Goal: Navigation & Orientation: Find specific page/section

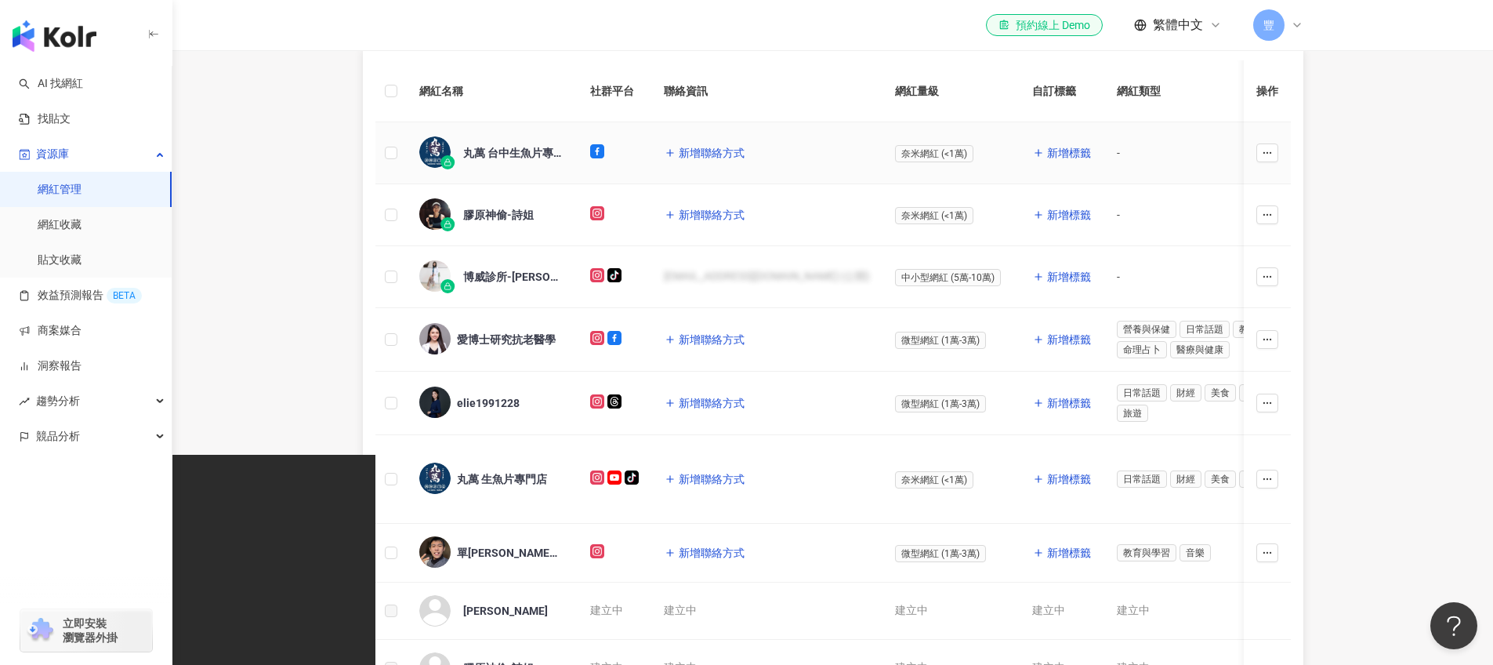
scroll to position [288, 0]
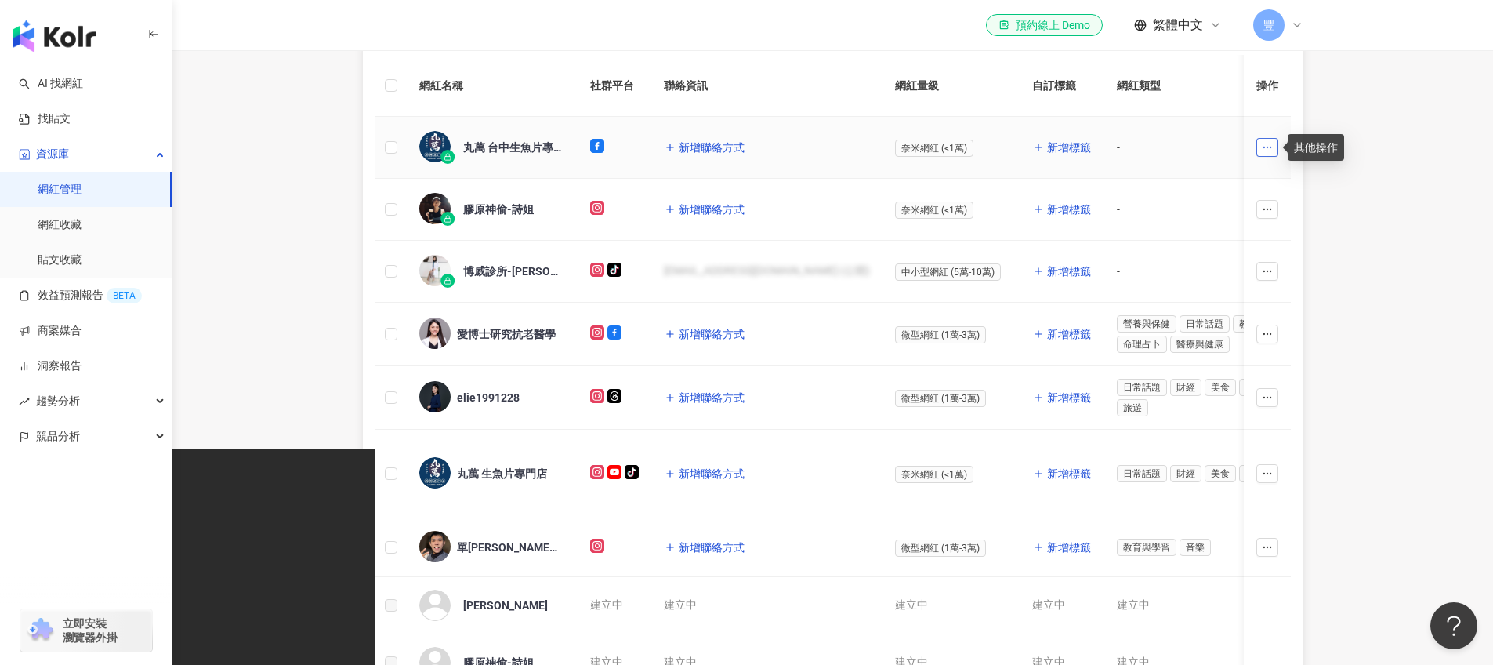
click at [1269, 154] on button "button" at bounding box center [1268, 147] width 22 height 19
click at [1243, 259] on span "移除網紅管理" at bounding box center [1232, 255] width 66 height 13
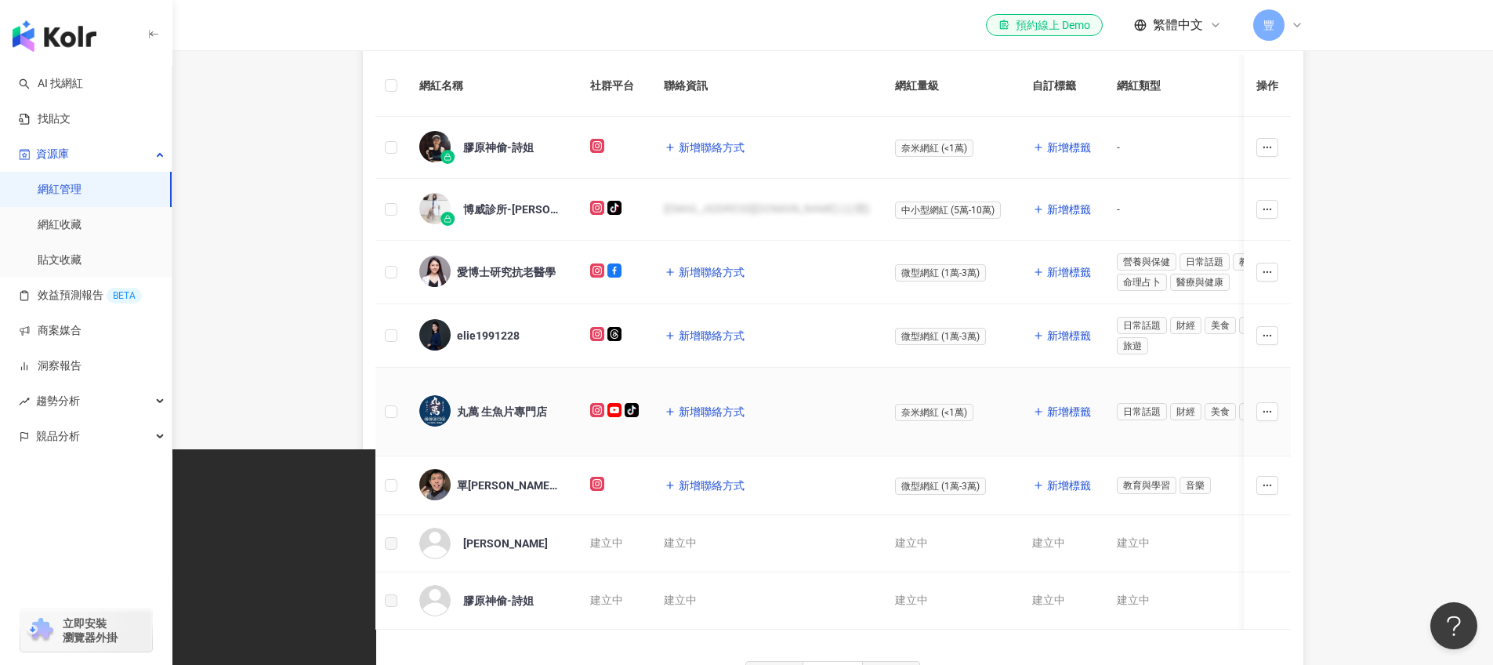
click at [612, 416] on icon at bounding box center [615, 410] width 14 height 14
click at [692, 407] on span "新增聯絡方式" at bounding box center [712, 411] width 66 height 13
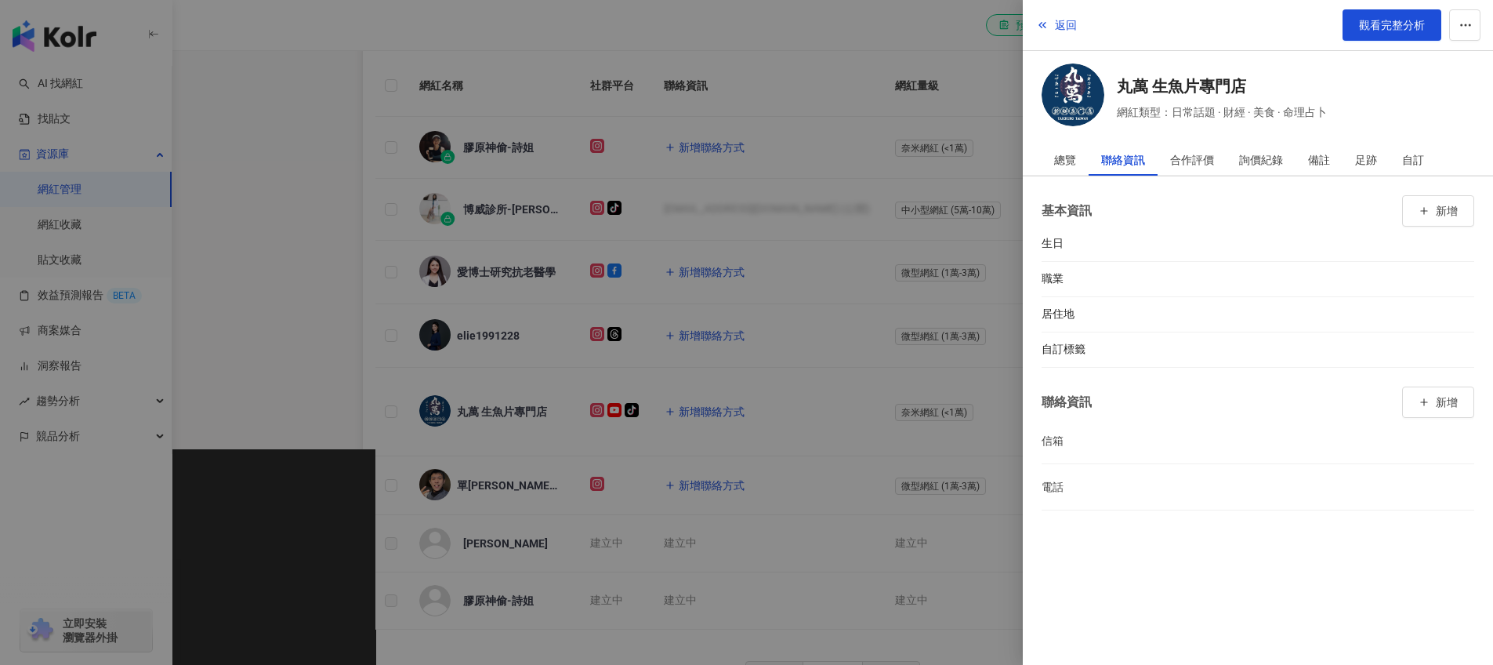
click at [1443, 212] on span "新增" at bounding box center [1447, 211] width 22 height 13
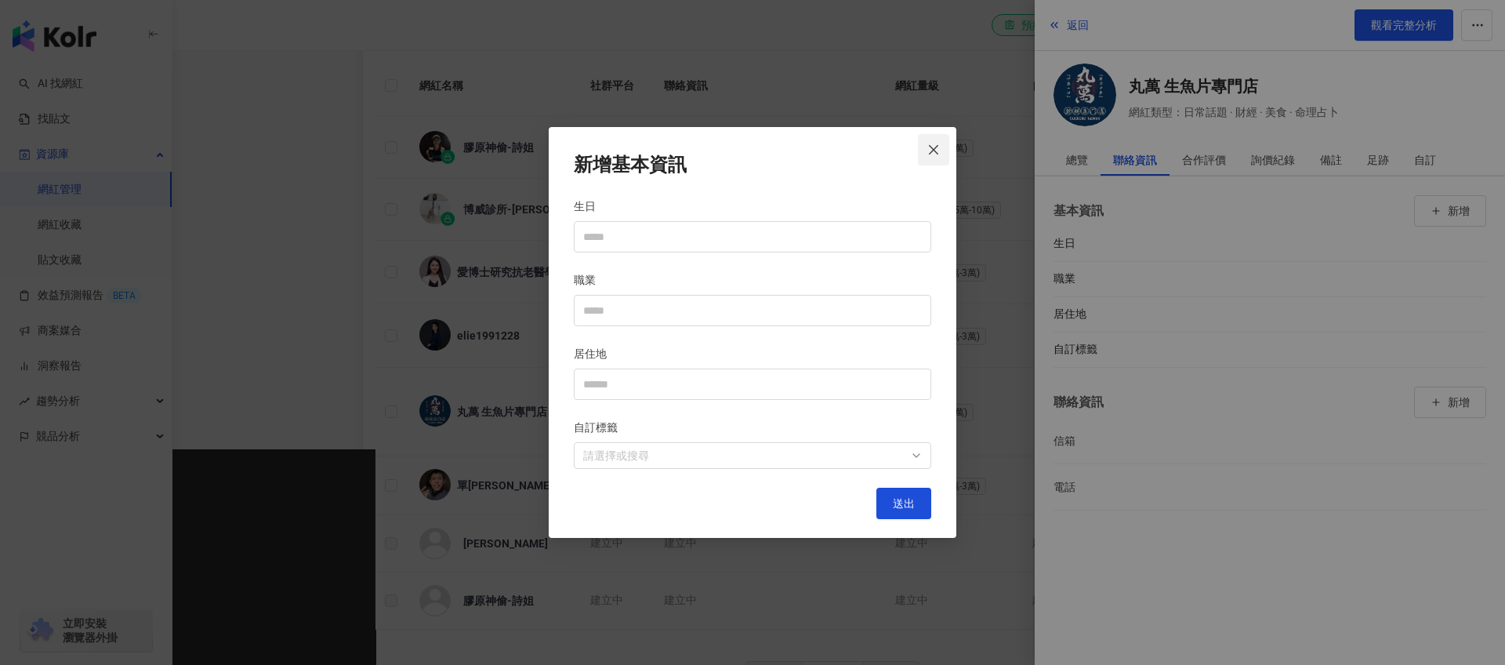
click at [924, 145] on span "Close" at bounding box center [933, 149] width 31 height 13
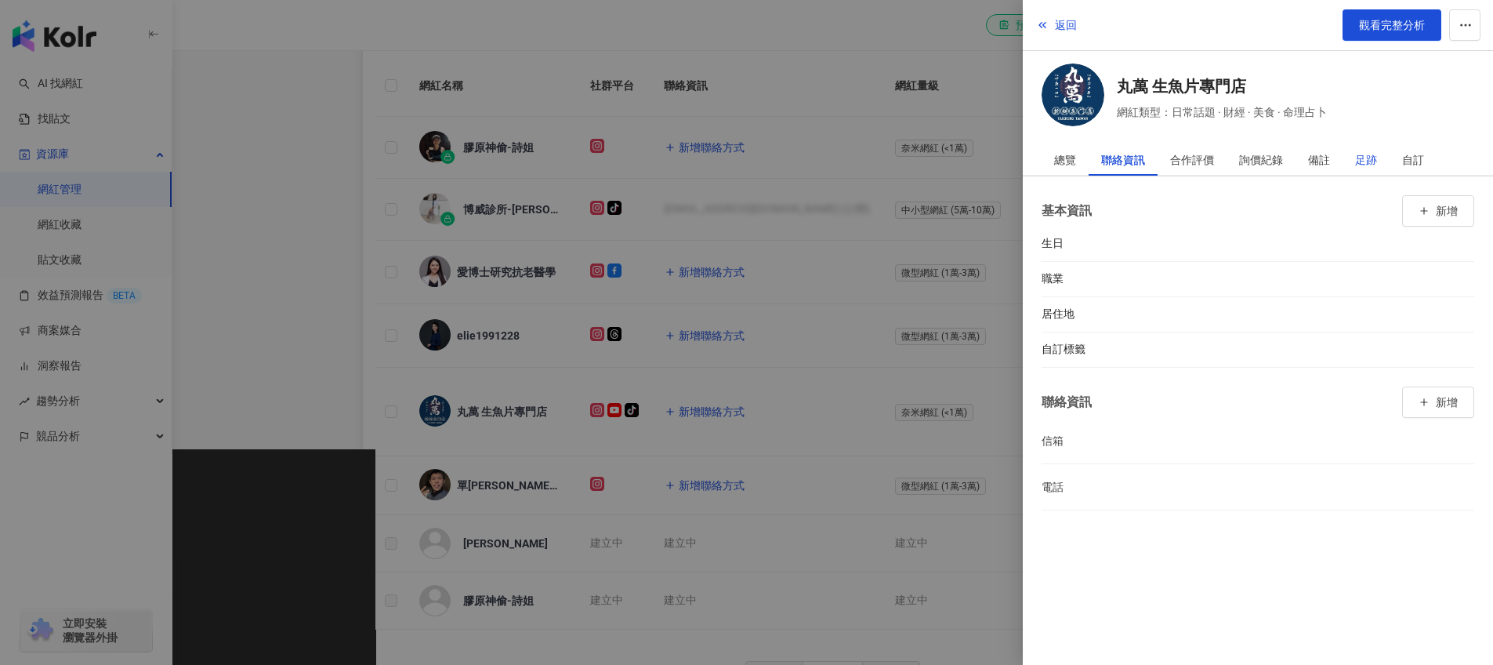
click at [1362, 151] on div "足跡" at bounding box center [1366, 159] width 22 height 31
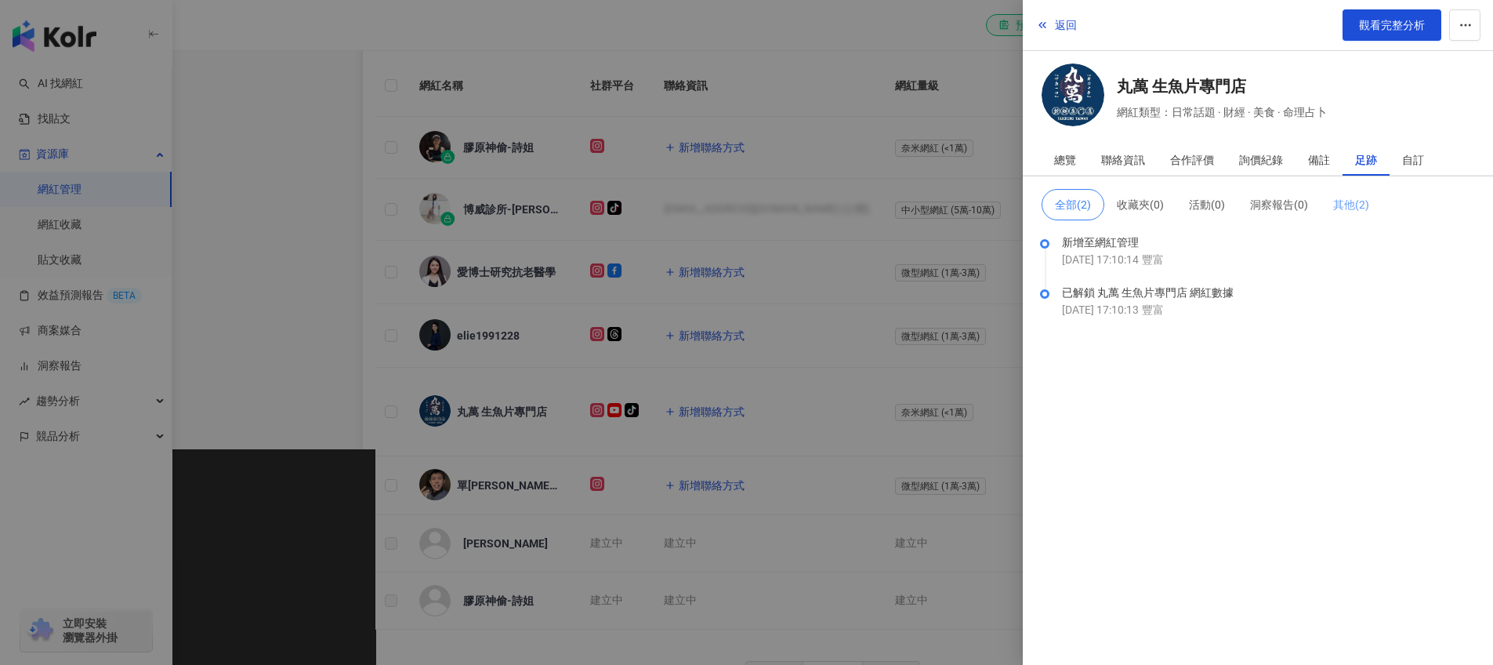
click at [1370, 205] on span "其他 ( 2 )" at bounding box center [1352, 204] width 36 height 13
click at [1111, 165] on div "聯絡資訊" at bounding box center [1123, 159] width 44 height 31
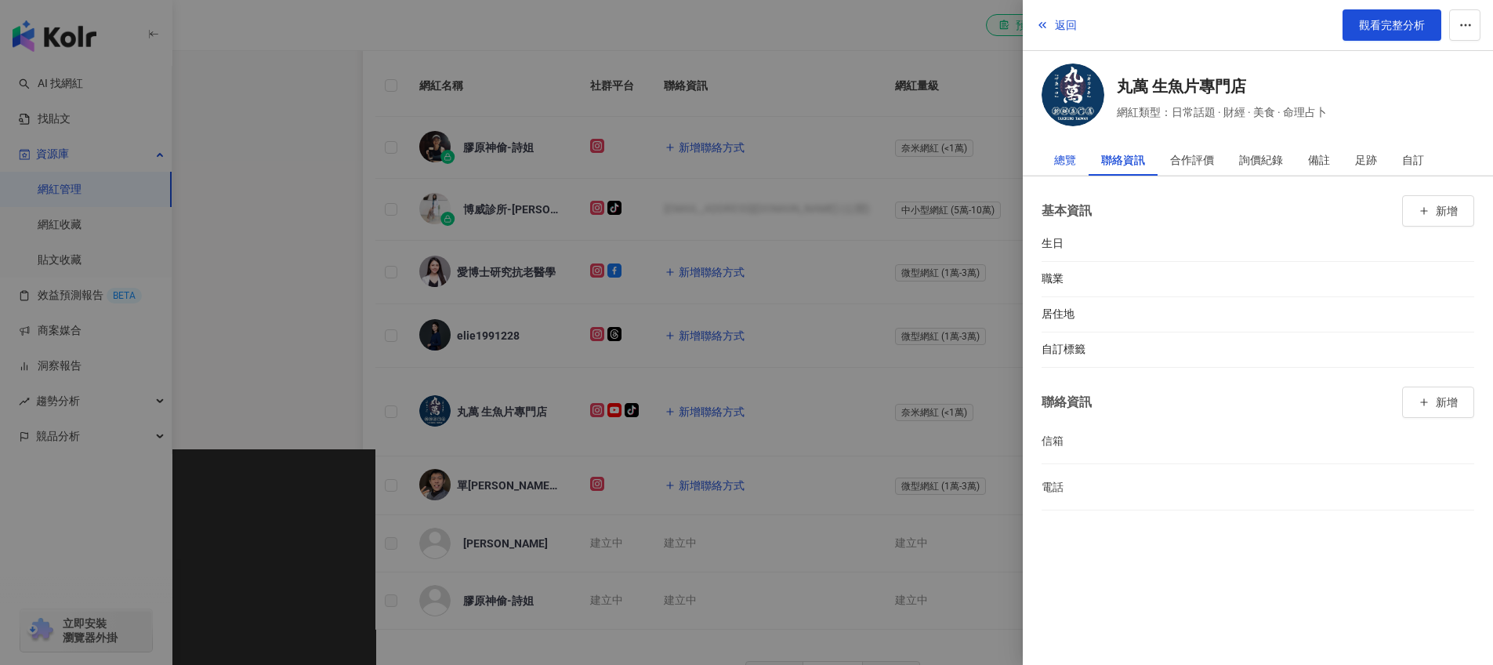
click at [1064, 162] on div "總覽" at bounding box center [1065, 159] width 22 height 31
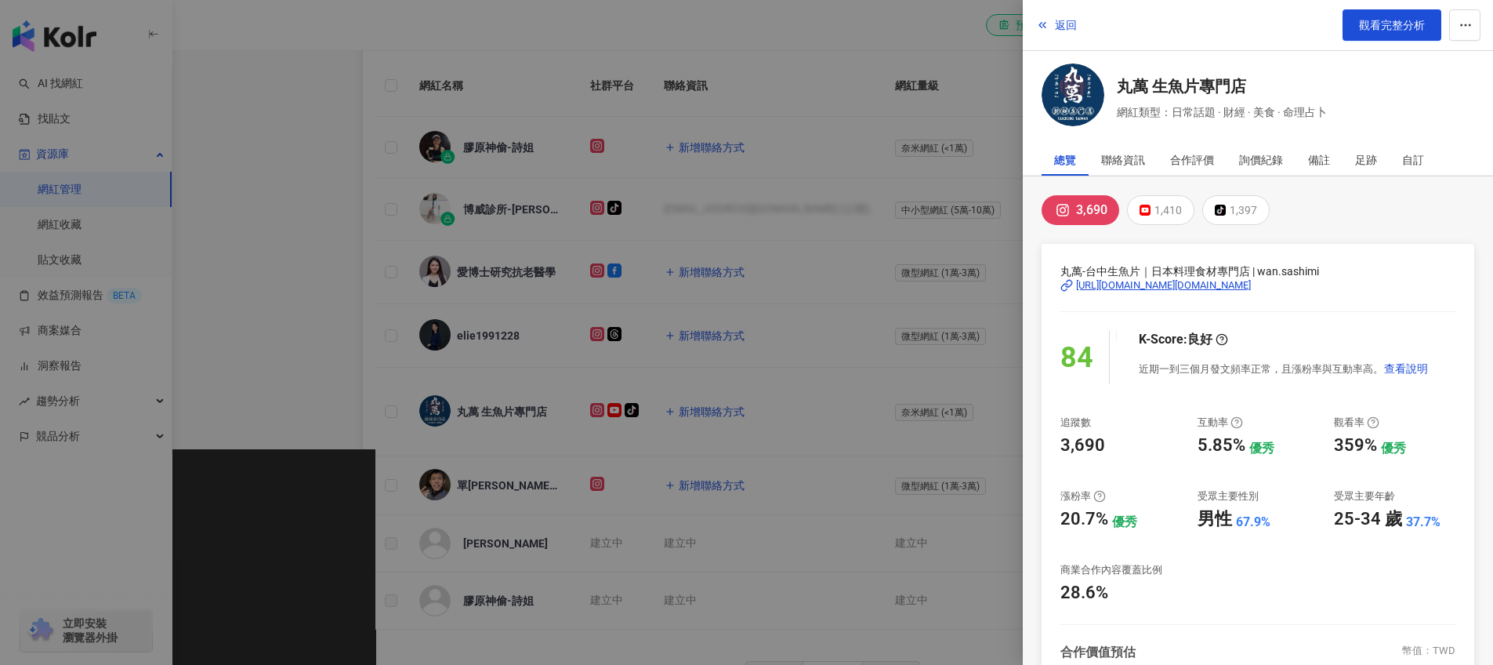
click at [904, 60] on div at bounding box center [746, 332] width 1493 height 665
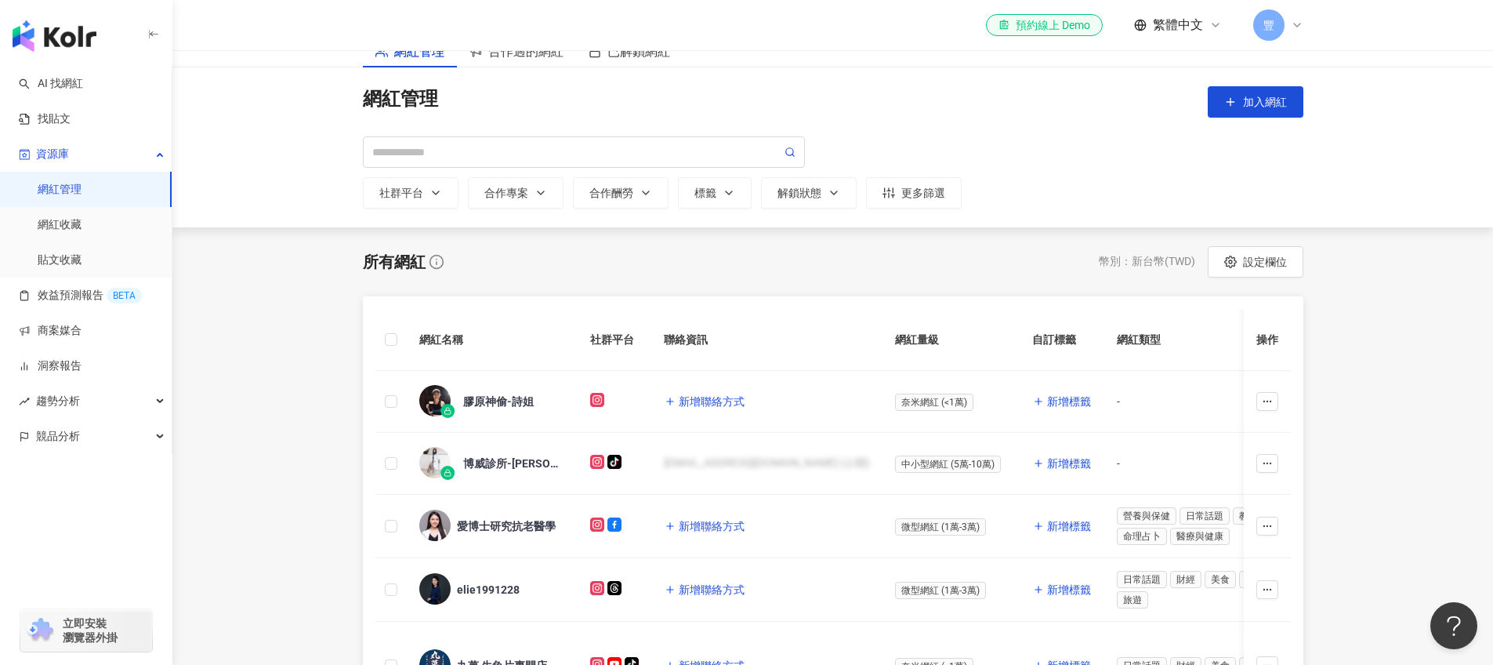
scroll to position [0, 0]
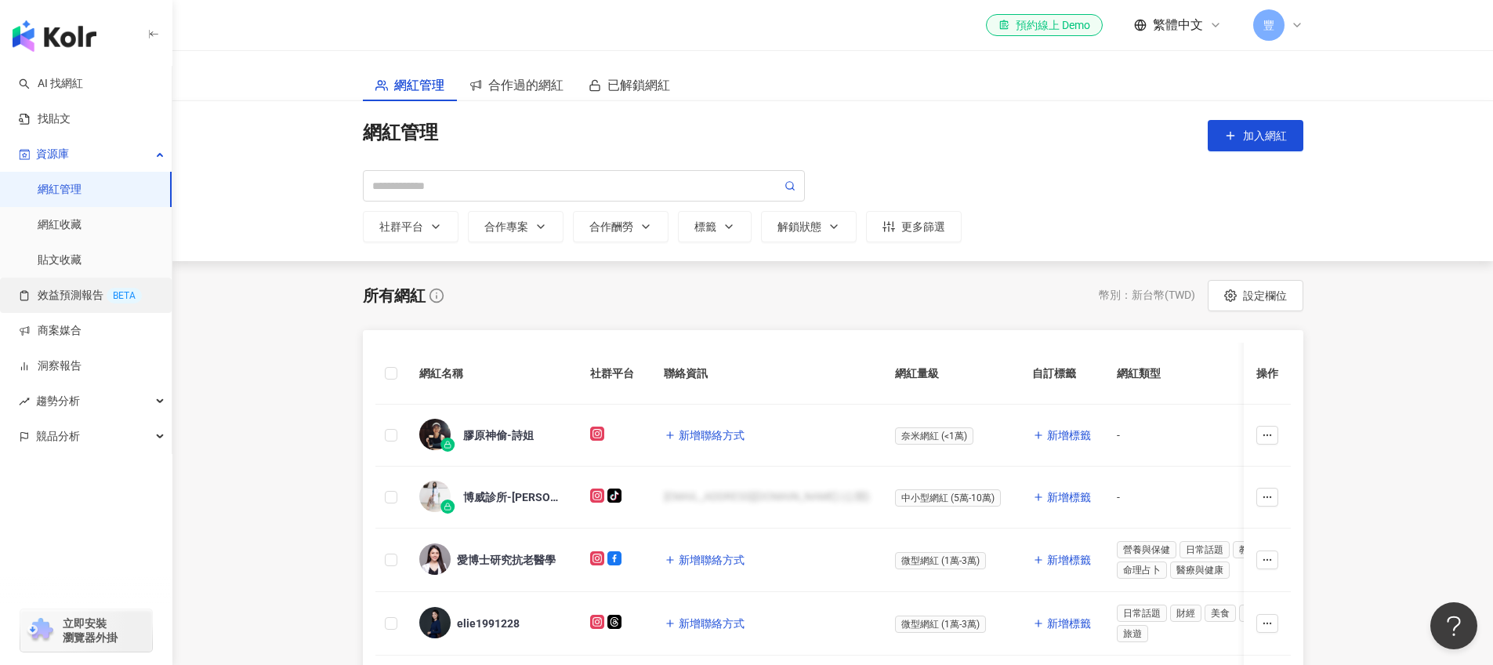
click at [71, 297] on link "效益預測報告 BETA" at bounding box center [80, 296] width 123 height 16
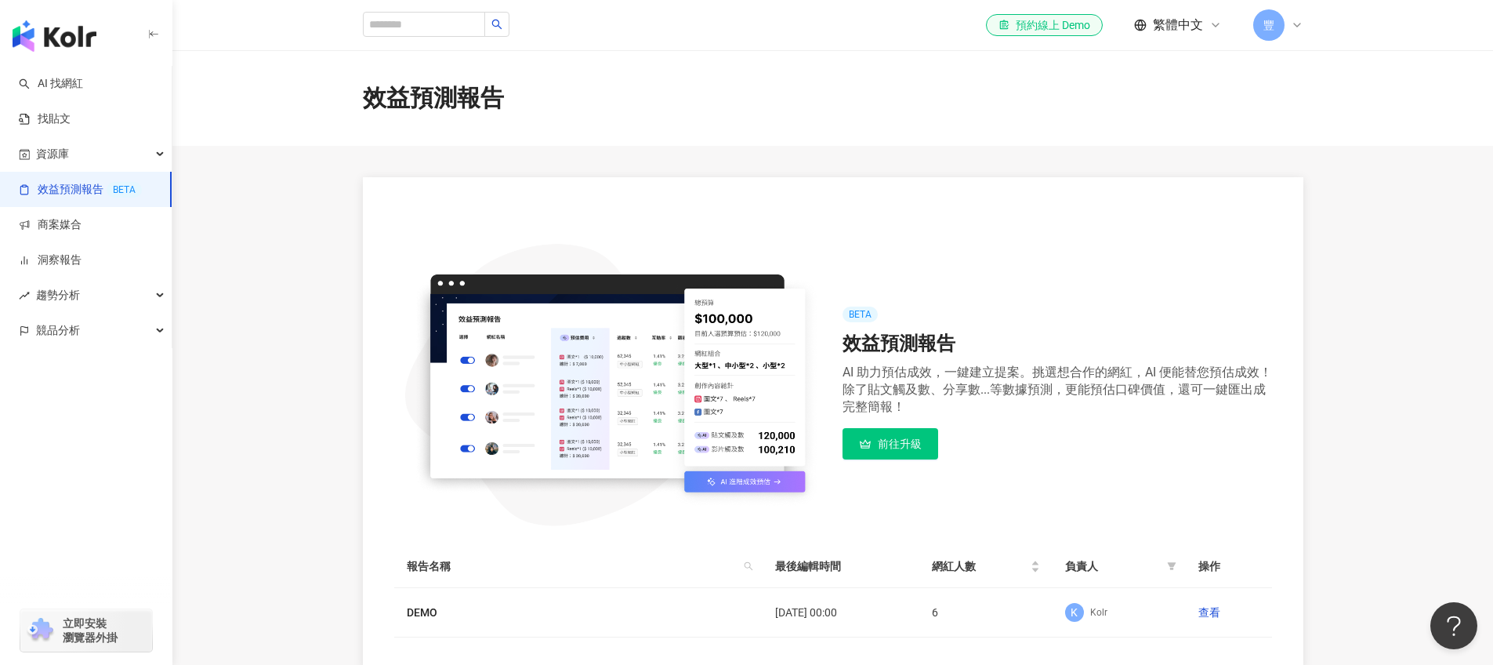
scroll to position [178, 0]
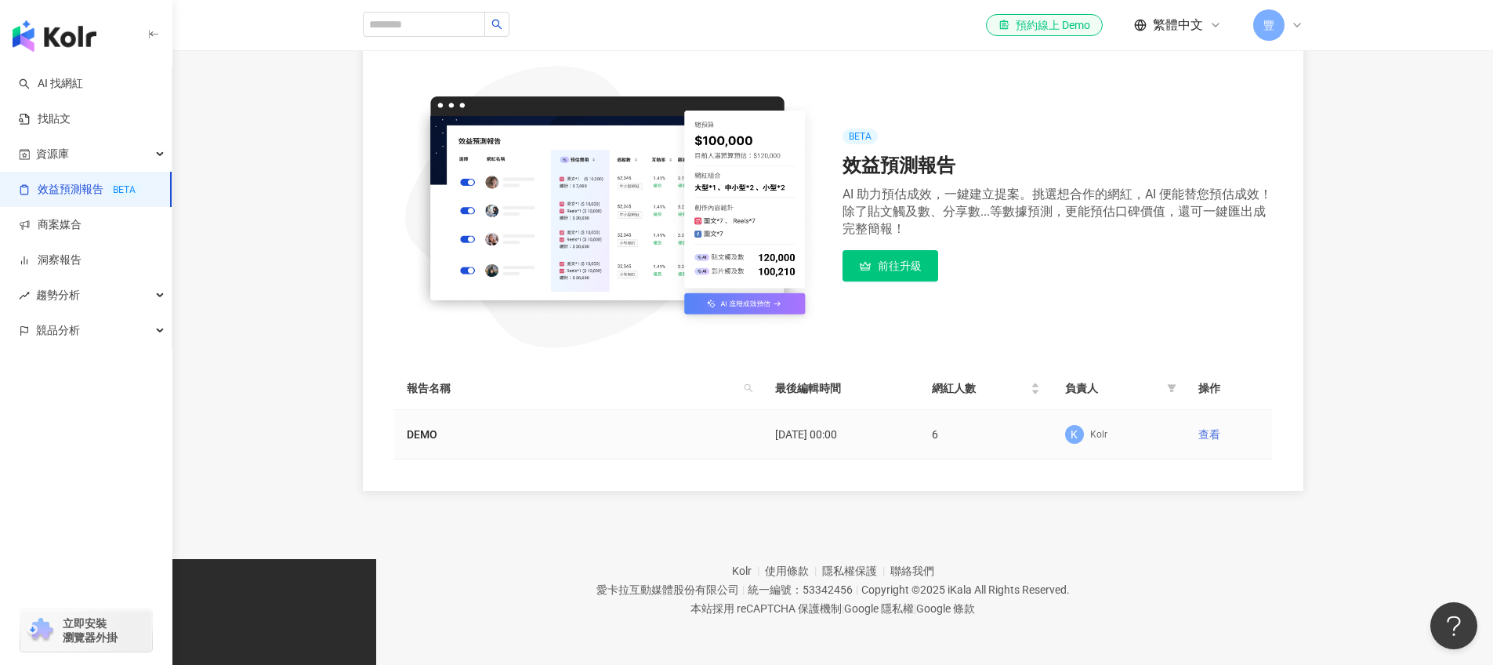
click at [1203, 438] on link "查看" at bounding box center [1210, 434] width 22 height 13
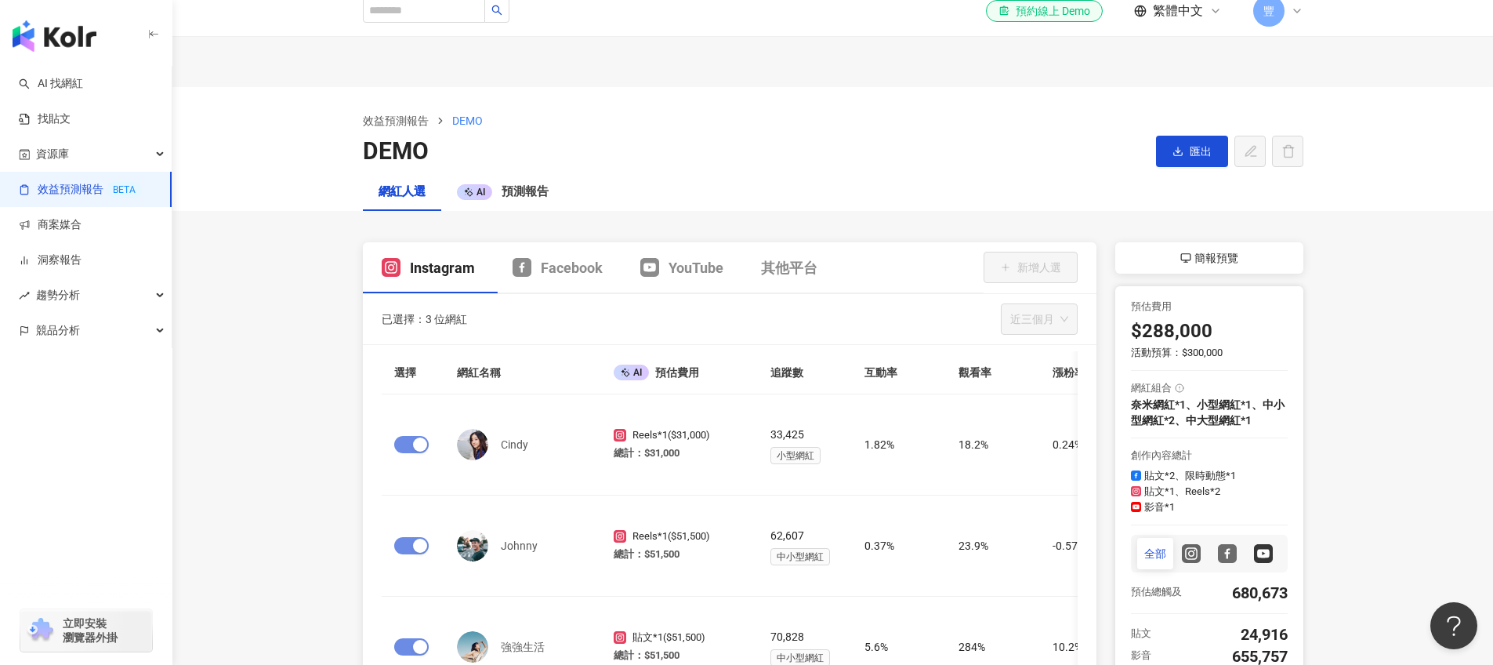
scroll to position [56, 0]
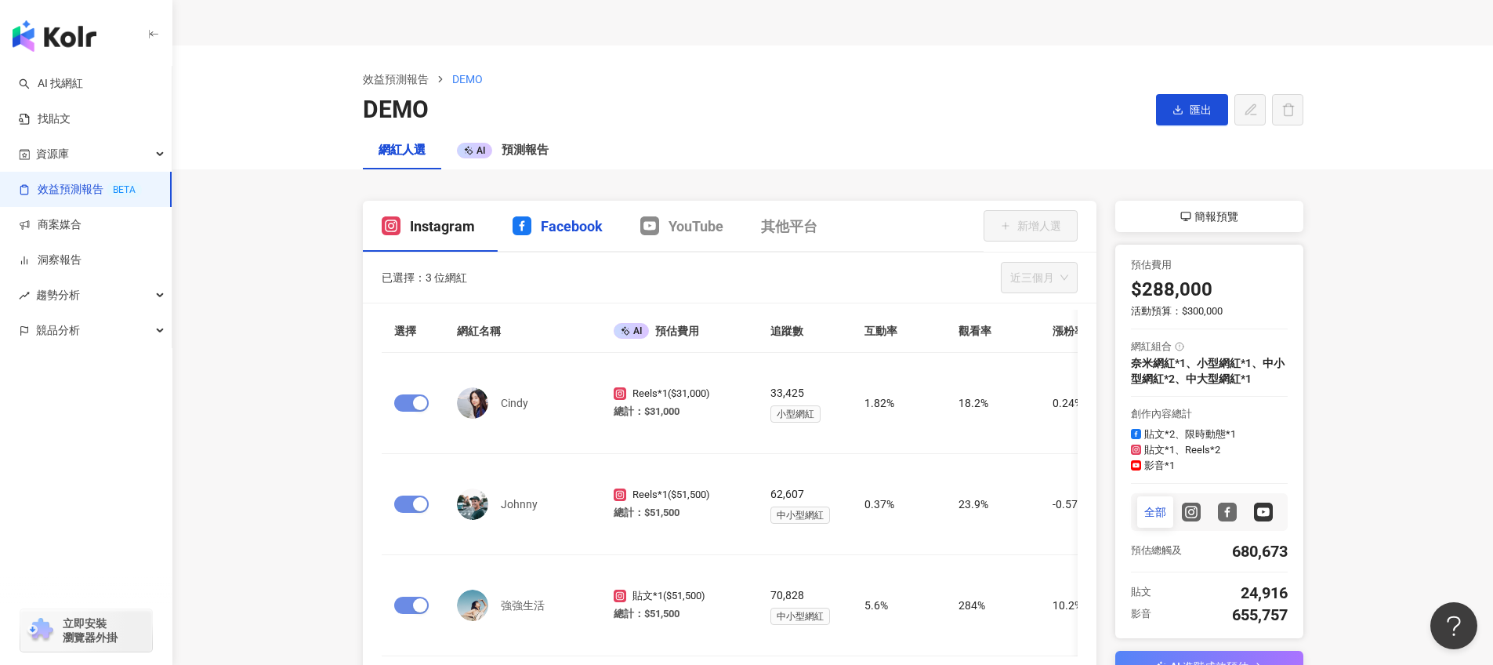
click at [593, 232] on span "Facebook" at bounding box center [572, 226] width 62 height 20
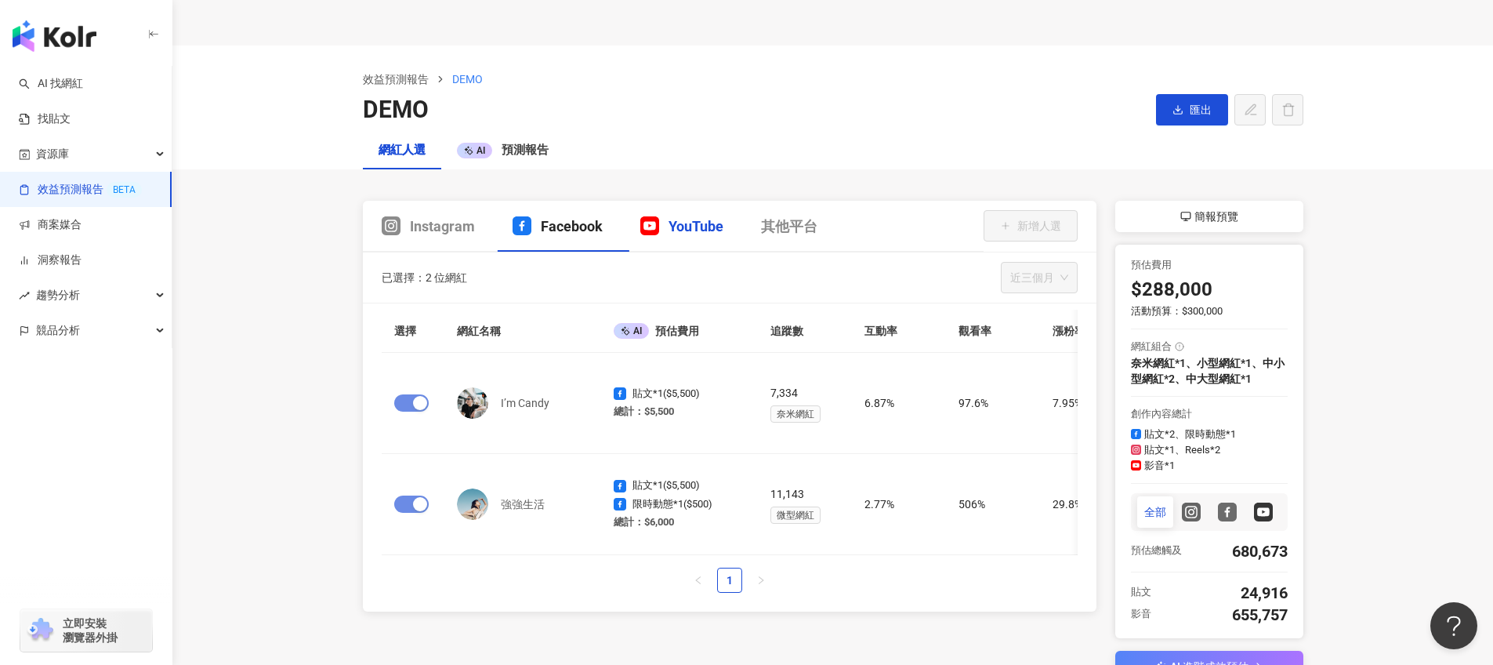
click at [724, 230] on span "YouTube" at bounding box center [696, 226] width 55 height 20
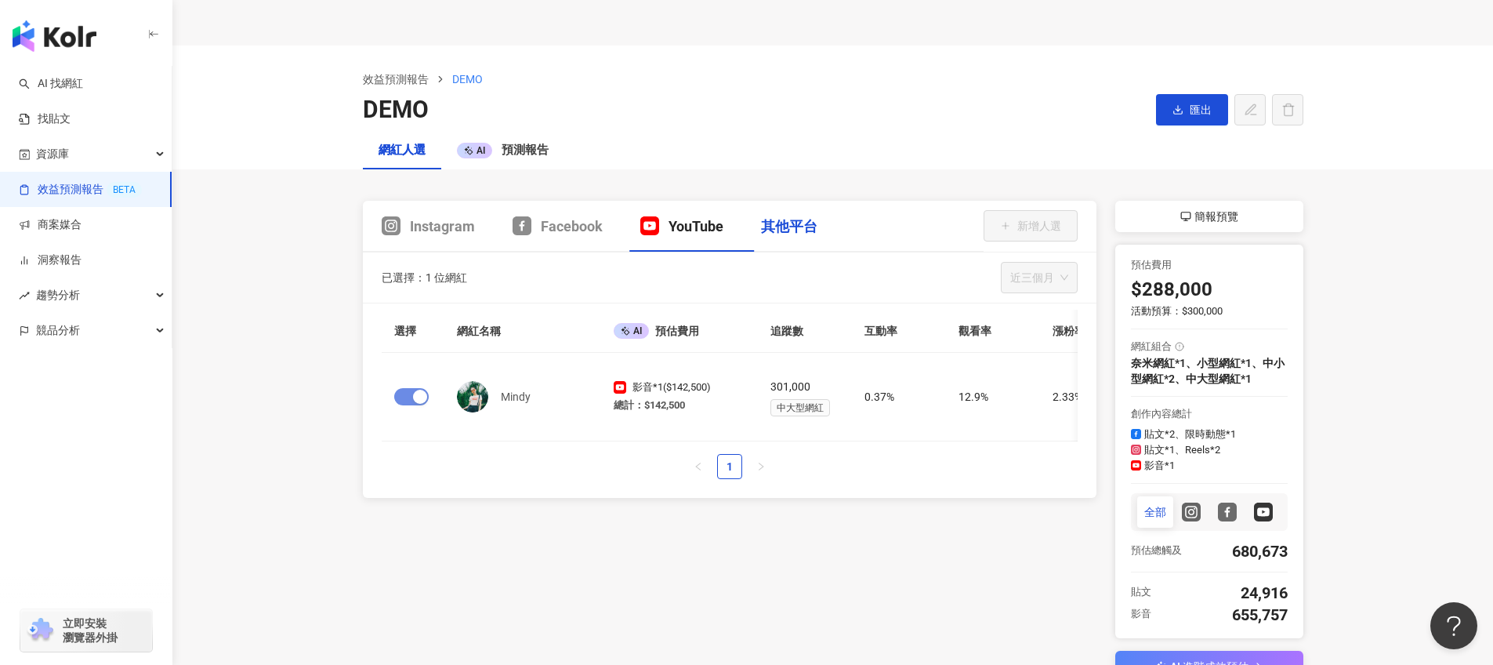
click at [781, 230] on div "其他平台" at bounding box center [789, 226] width 56 height 20
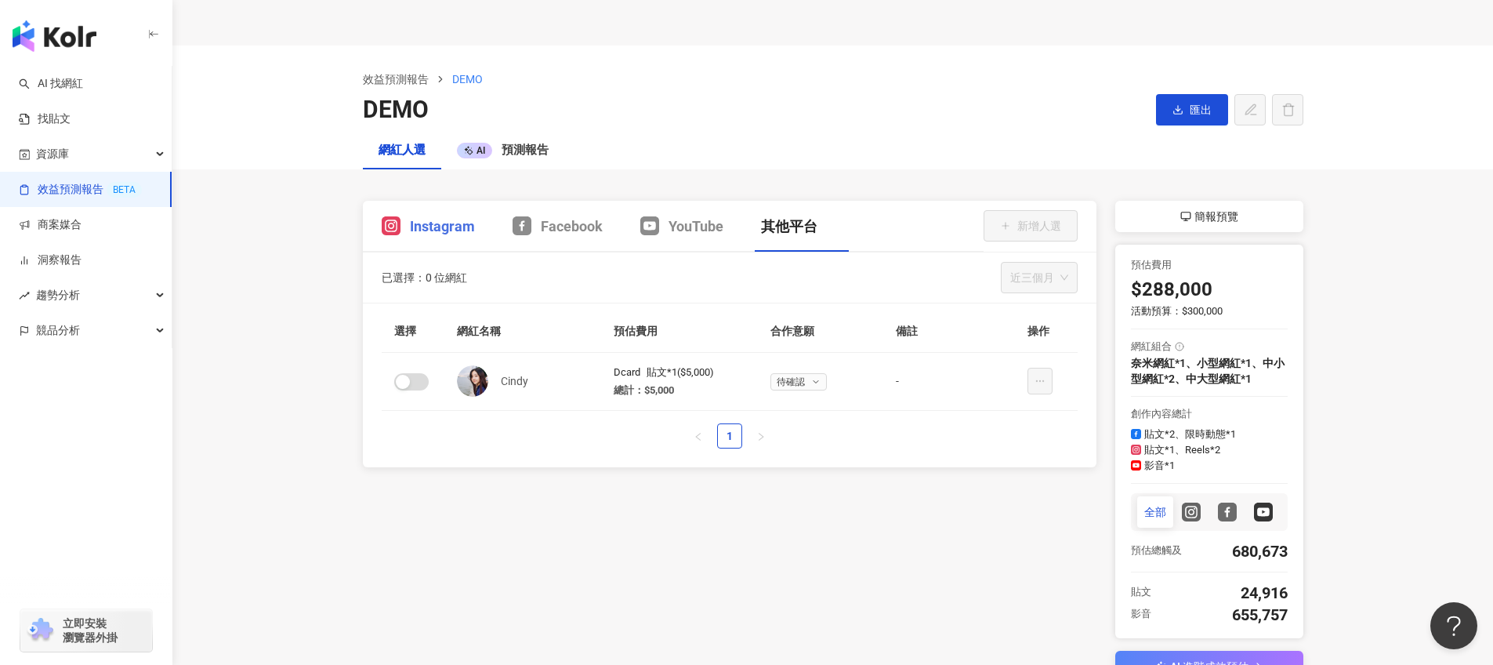
click at [409, 245] on div "Instagram" at bounding box center [428, 226] width 131 height 51
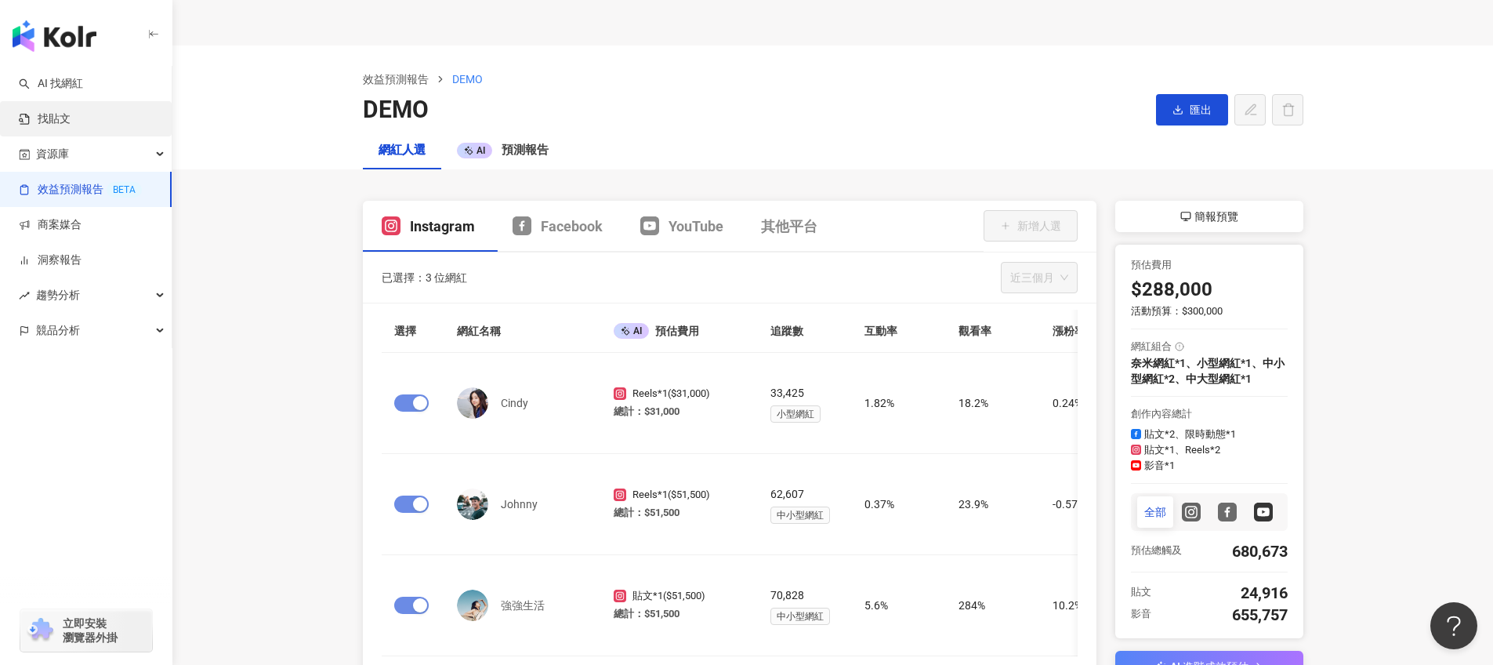
click at [54, 127] on link "找貼文" at bounding box center [45, 119] width 52 height 16
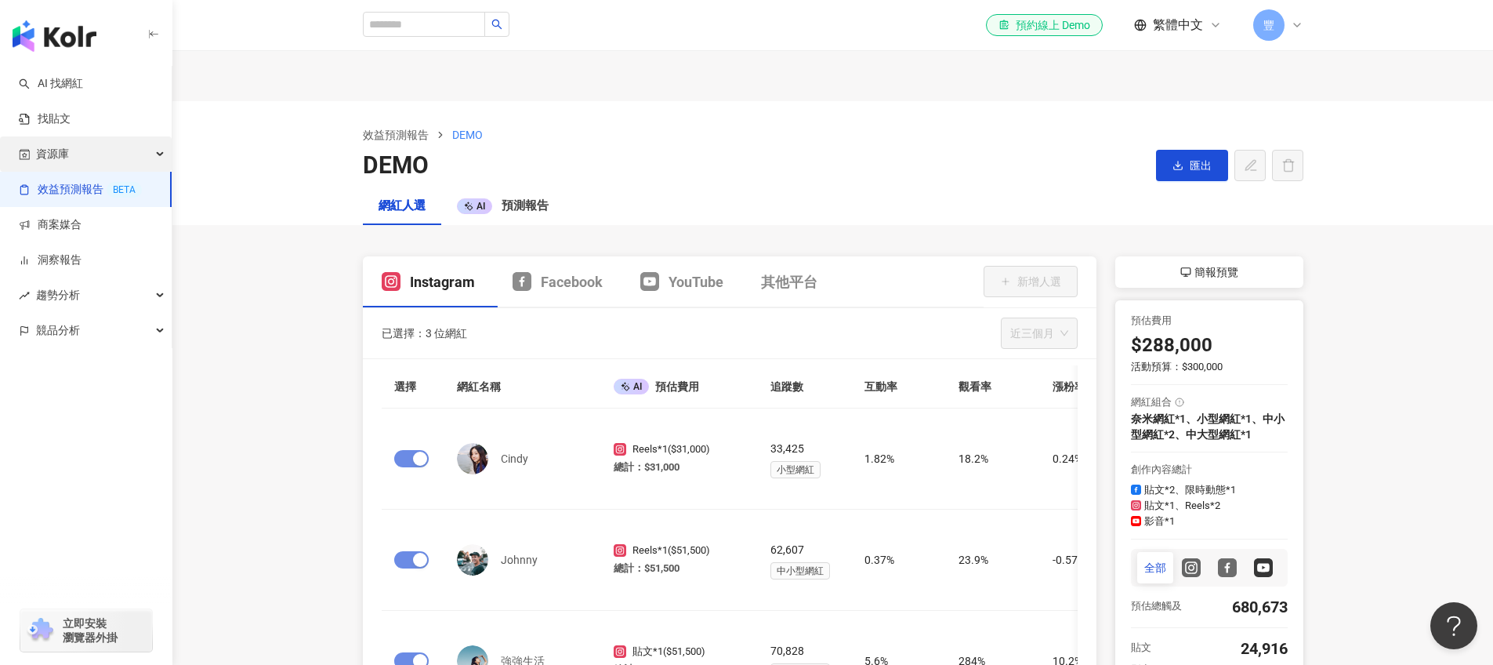
click at [65, 169] on span "資源庫" at bounding box center [52, 153] width 33 height 35
